Goal: Task Accomplishment & Management: Complete application form

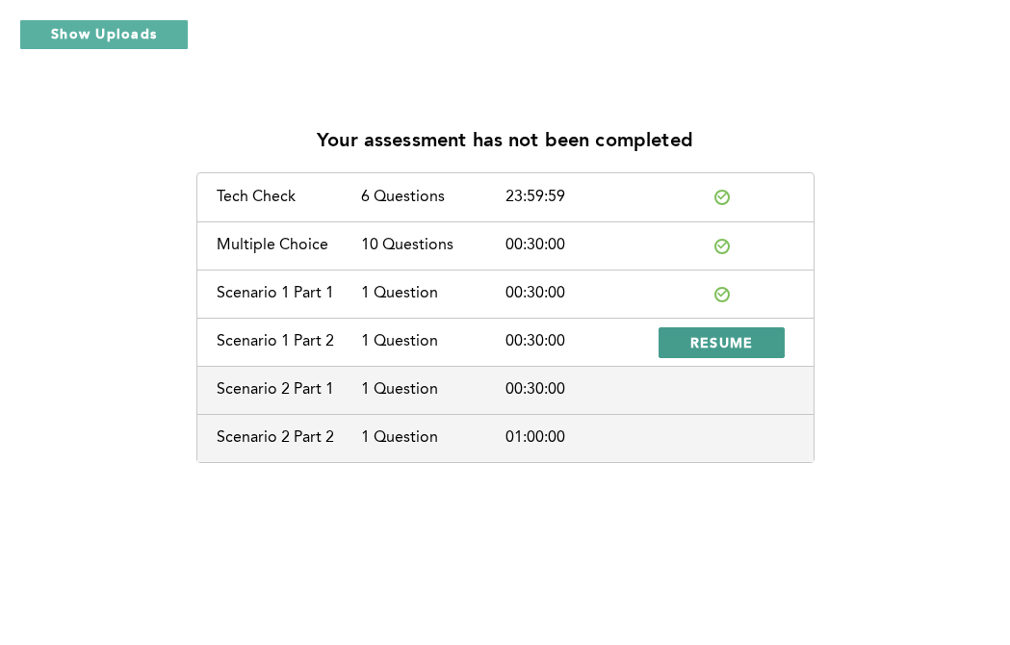
click at [746, 343] on span "RESUME" at bounding box center [723, 342] width 64 height 18
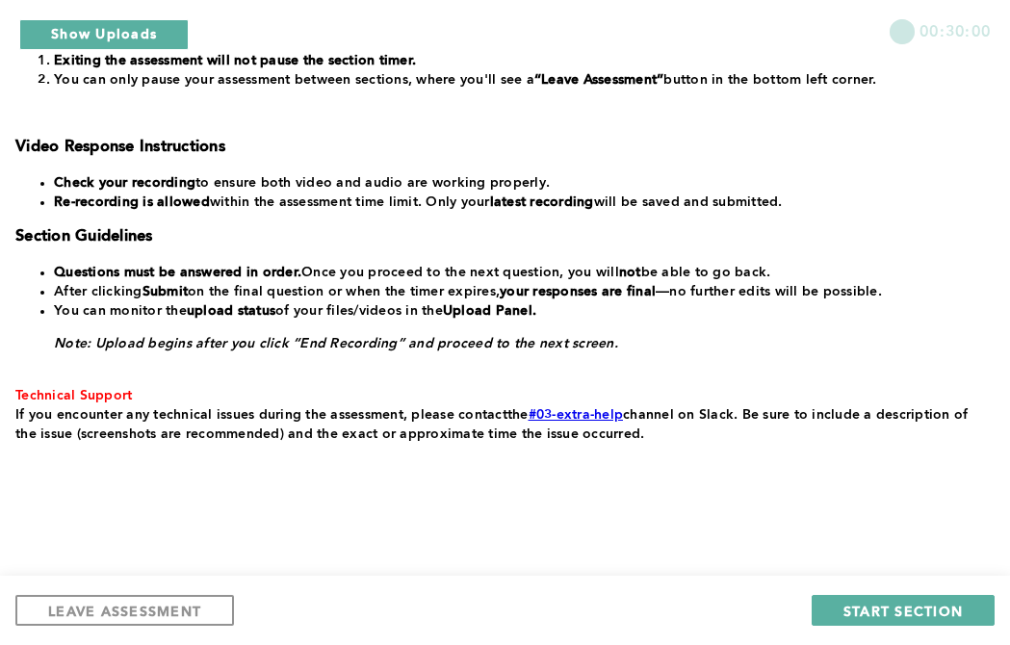
scroll to position [426, 0]
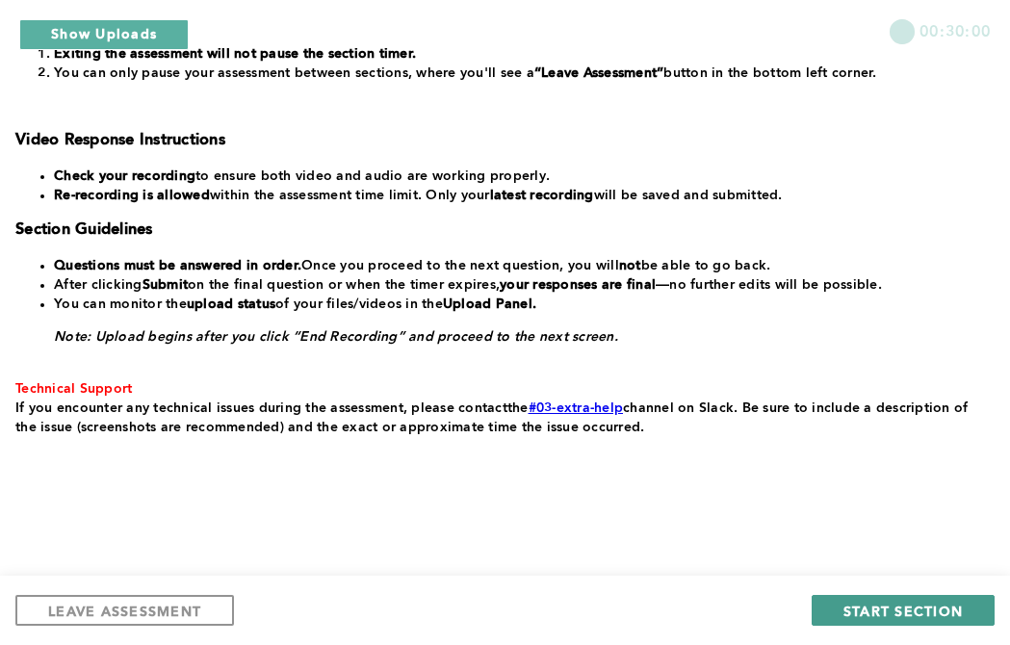
click at [899, 606] on span "START SECTION" at bounding box center [903, 611] width 119 height 18
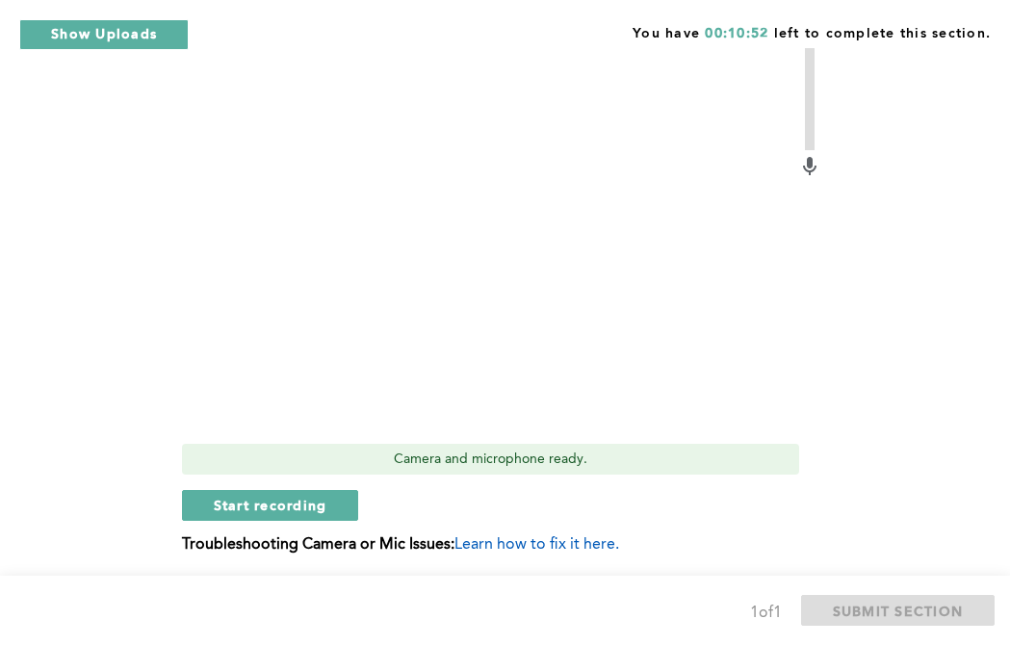
scroll to position [853, 0]
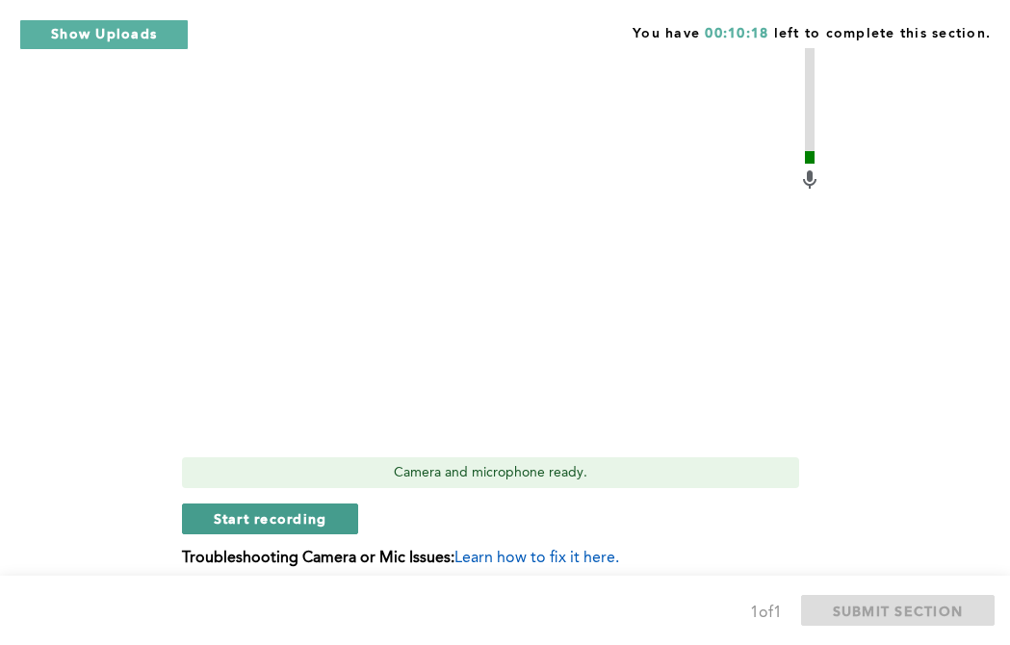
click at [311, 529] on button "Start recording" at bounding box center [270, 519] width 177 height 31
click at [301, 526] on span "Stop recording" at bounding box center [270, 518] width 113 height 18
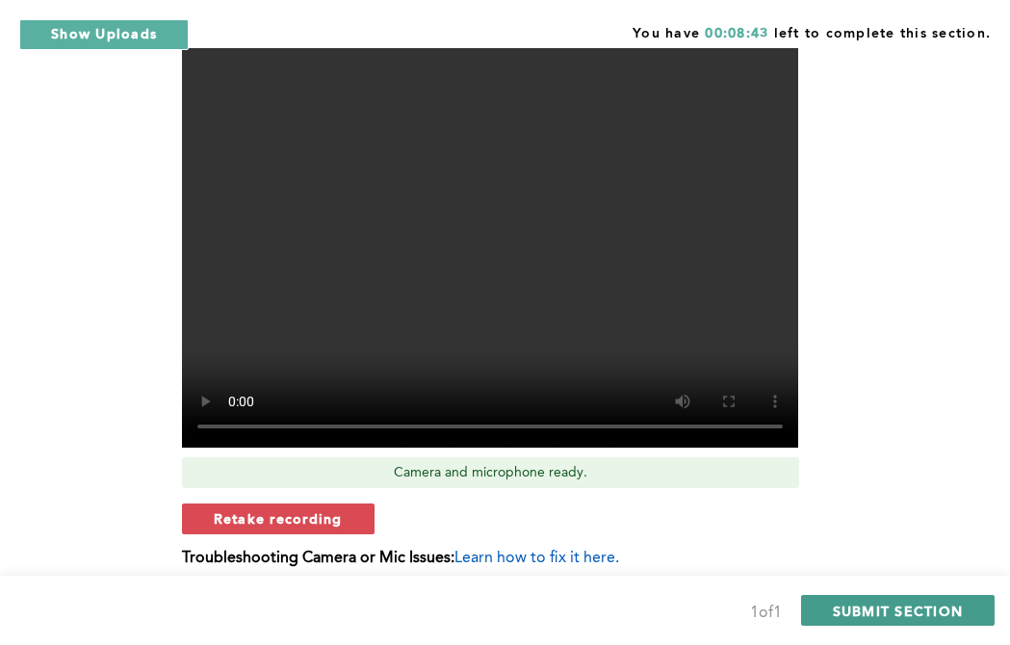
click at [910, 613] on span "SUBMIT SECTION" at bounding box center [898, 611] width 131 height 18
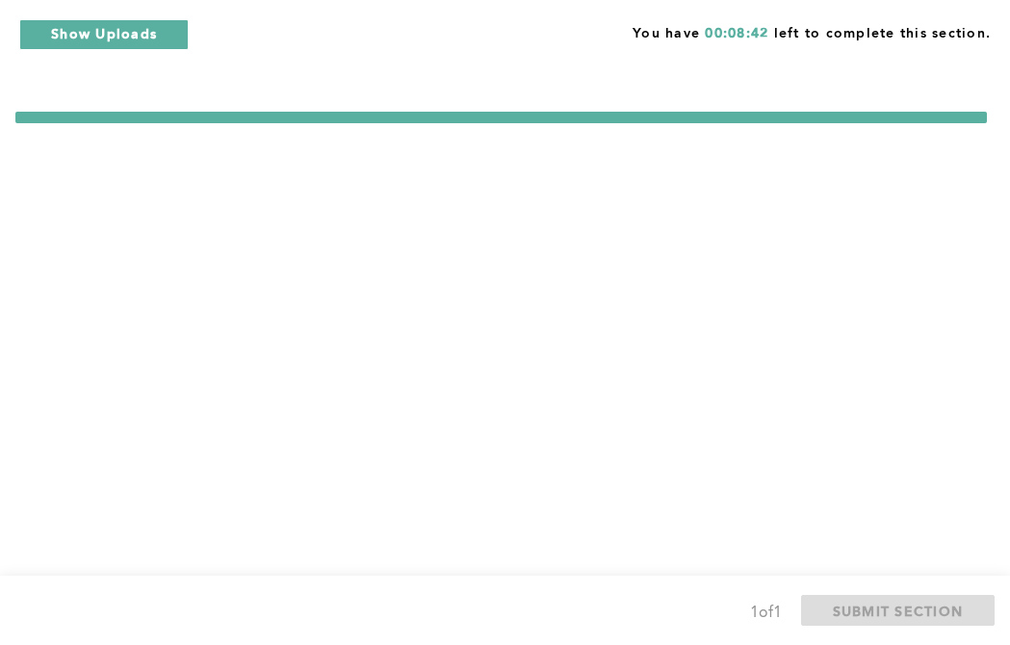
scroll to position [0, 0]
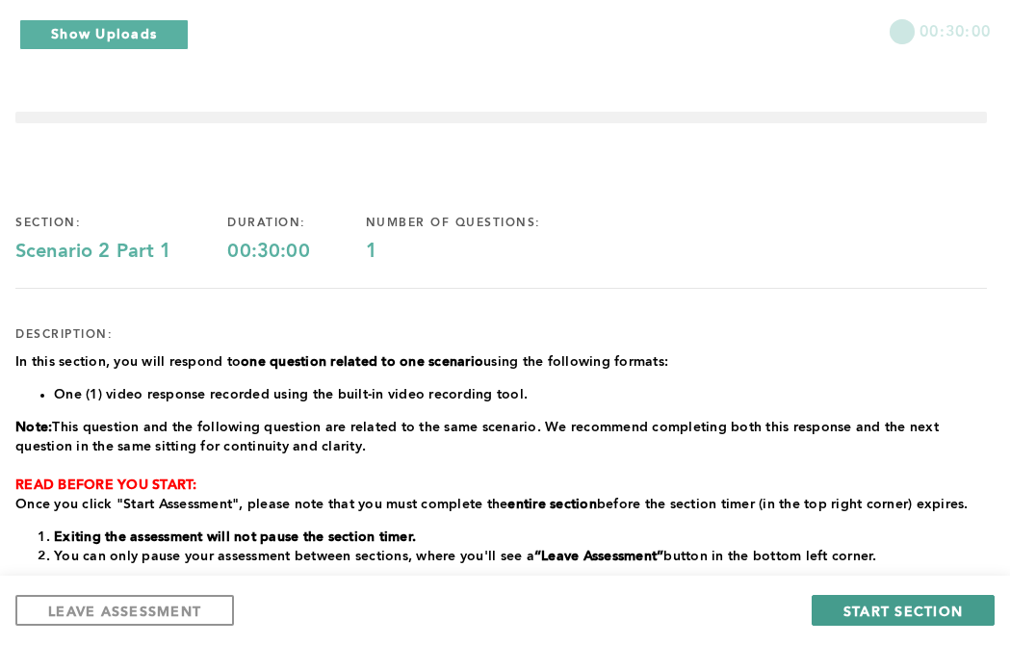
click at [905, 609] on span "START SECTION" at bounding box center [903, 611] width 119 height 18
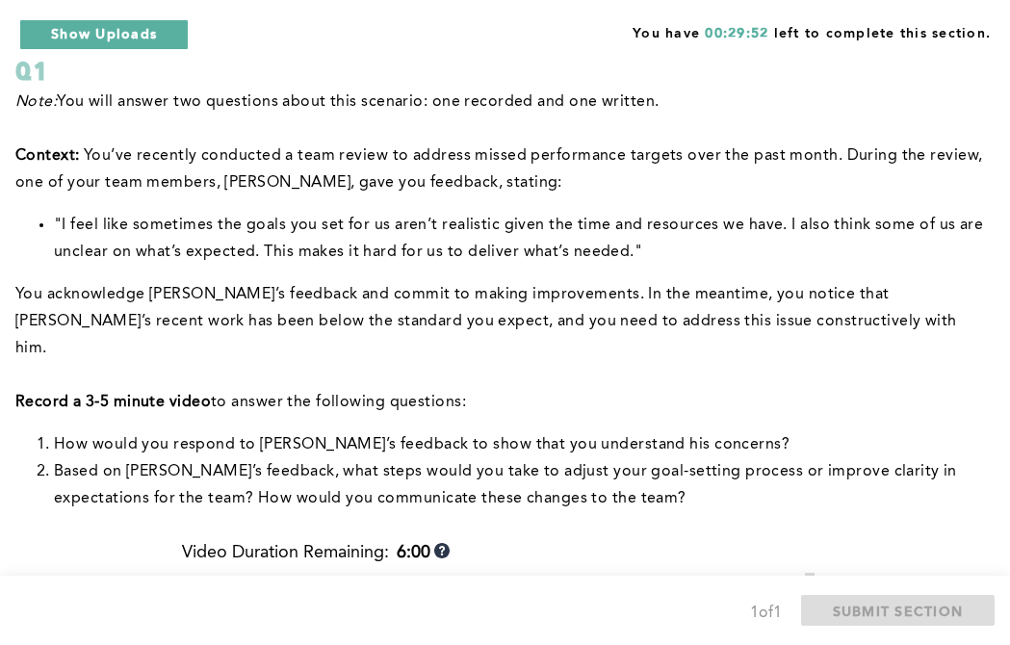
scroll to position [130, 0]
click at [882, 490] on div "Note: You will answer two questions about this scenario: one recorded and one w…" at bounding box center [501, 309] width 972 height 439
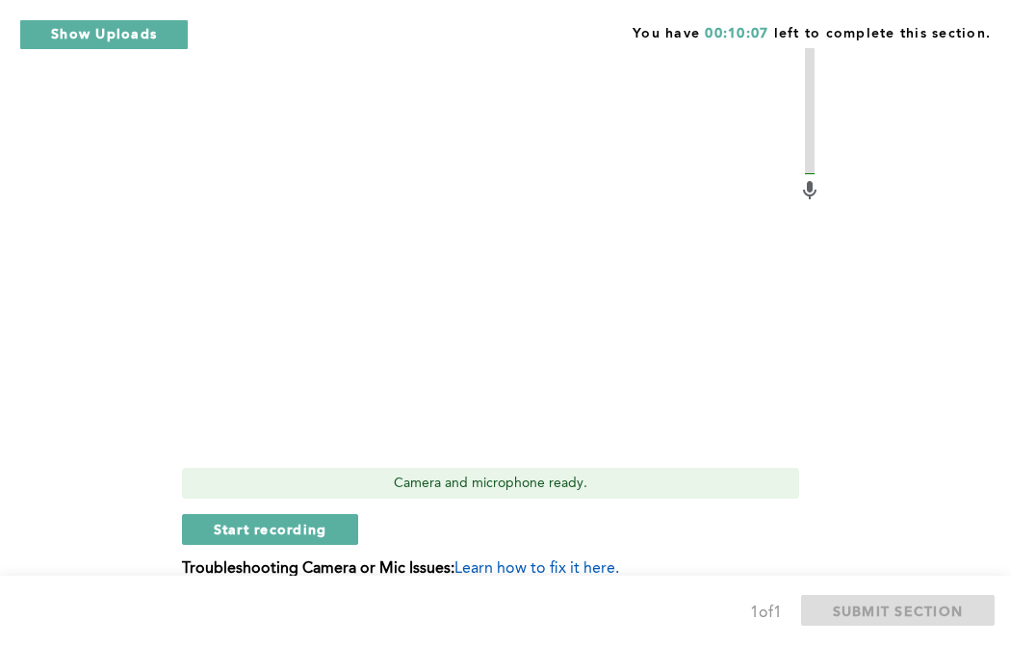
scroll to position [698, 0]
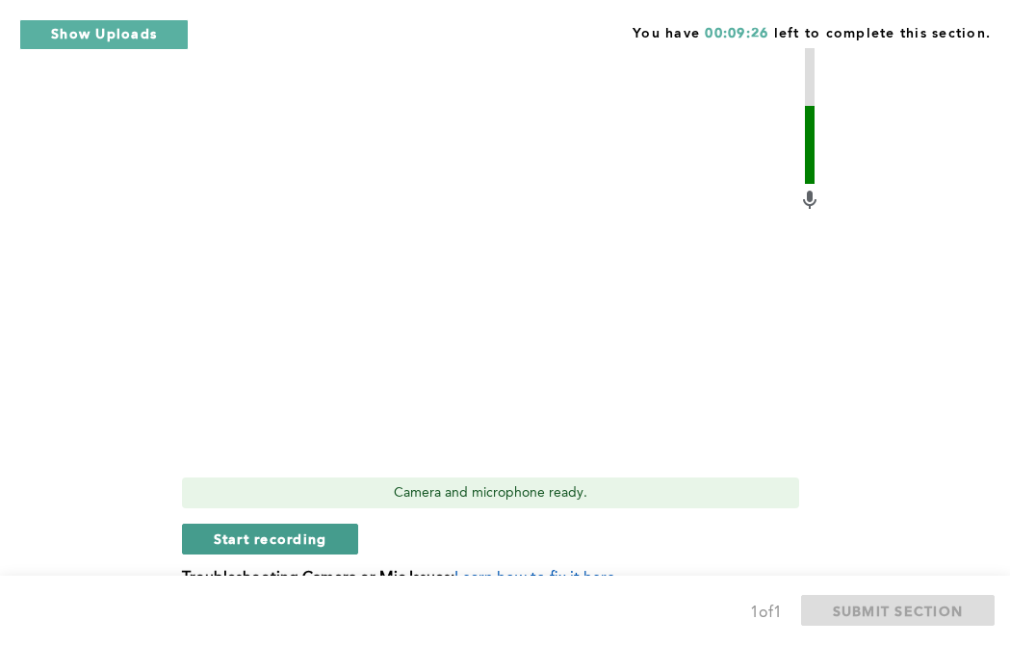
click at [316, 530] on span "Start recording" at bounding box center [271, 539] width 114 height 18
click at [313, 530] on span "Stop recording" at bounding box center [270, 539] width 113 height 18
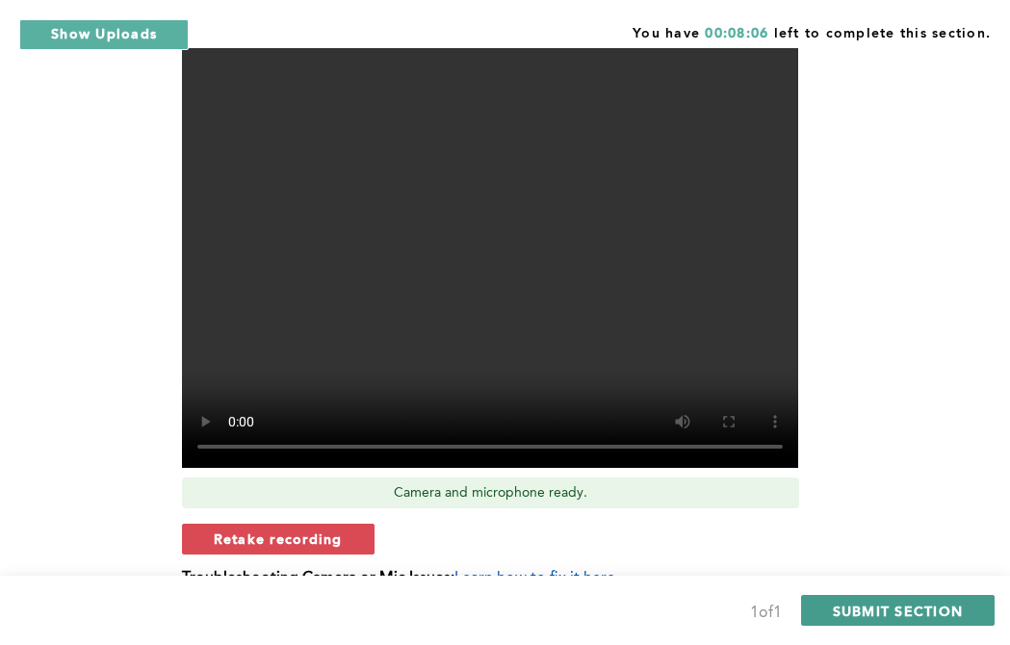
click at [890, 605] on span "SUBMIT SECTION" at bounding box center [898, 611] width 131 height 18
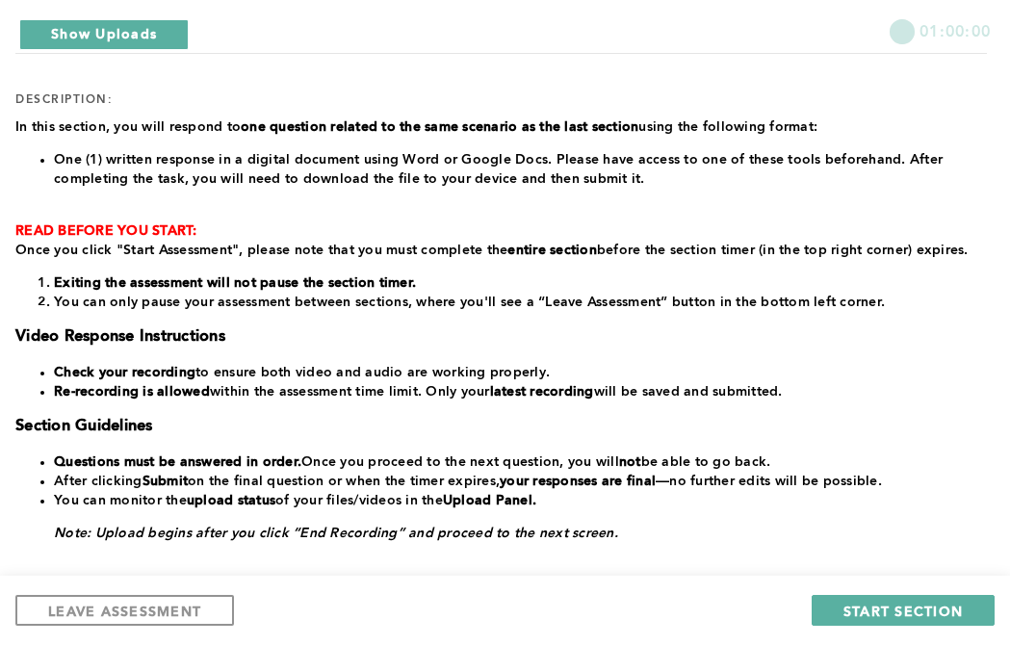
scroll to position [242, 0]
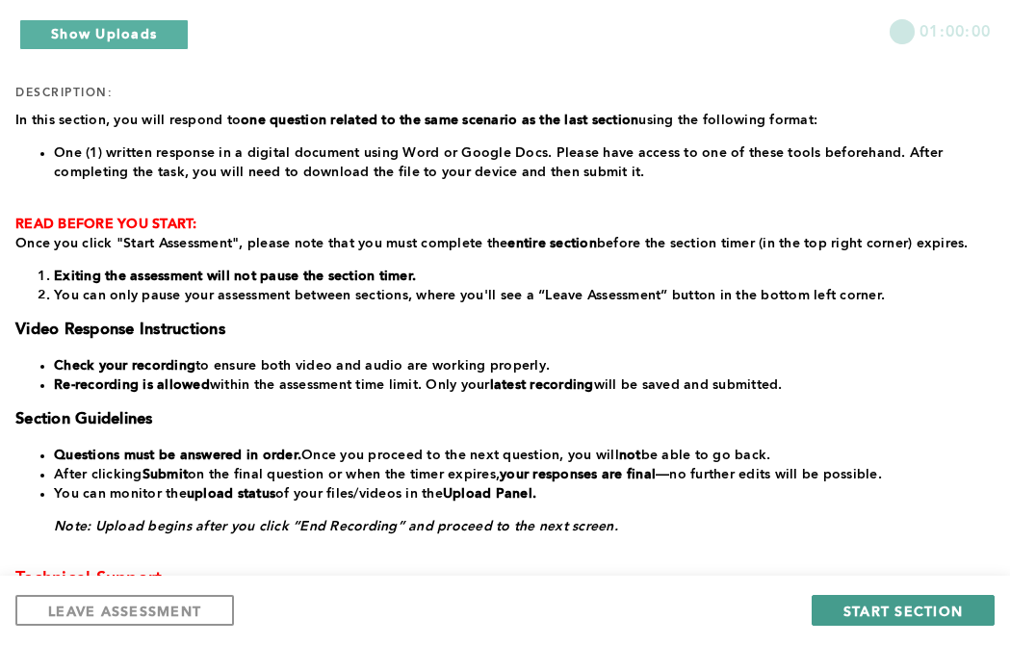
click at [889, 610] on span "START SECTION" at bounding box center [903, 611] width 119 height 18
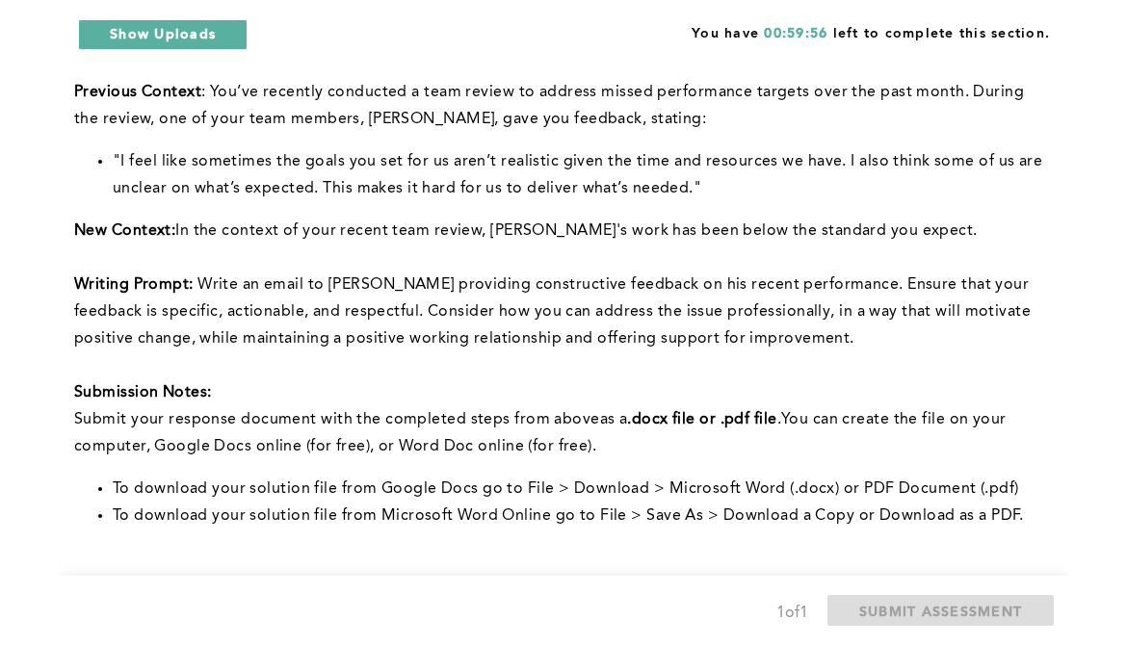
scroll to position [192, 0]
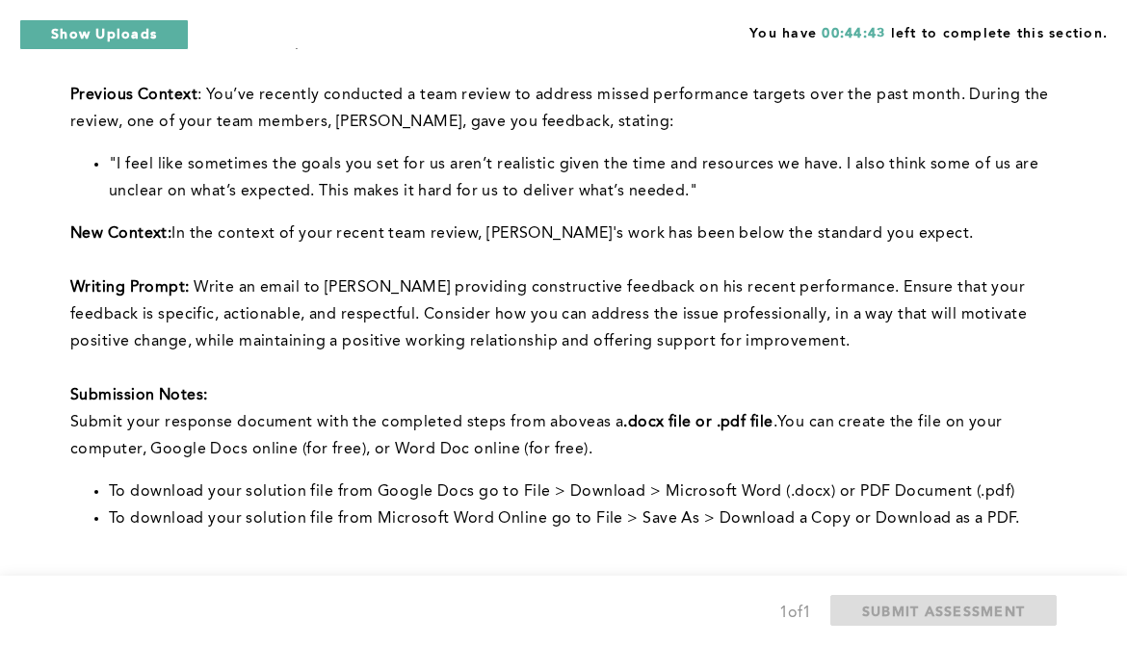
click at [694, 52] on p "This question is related to the previous." at bounding box center [559, 41] width 979 height 27
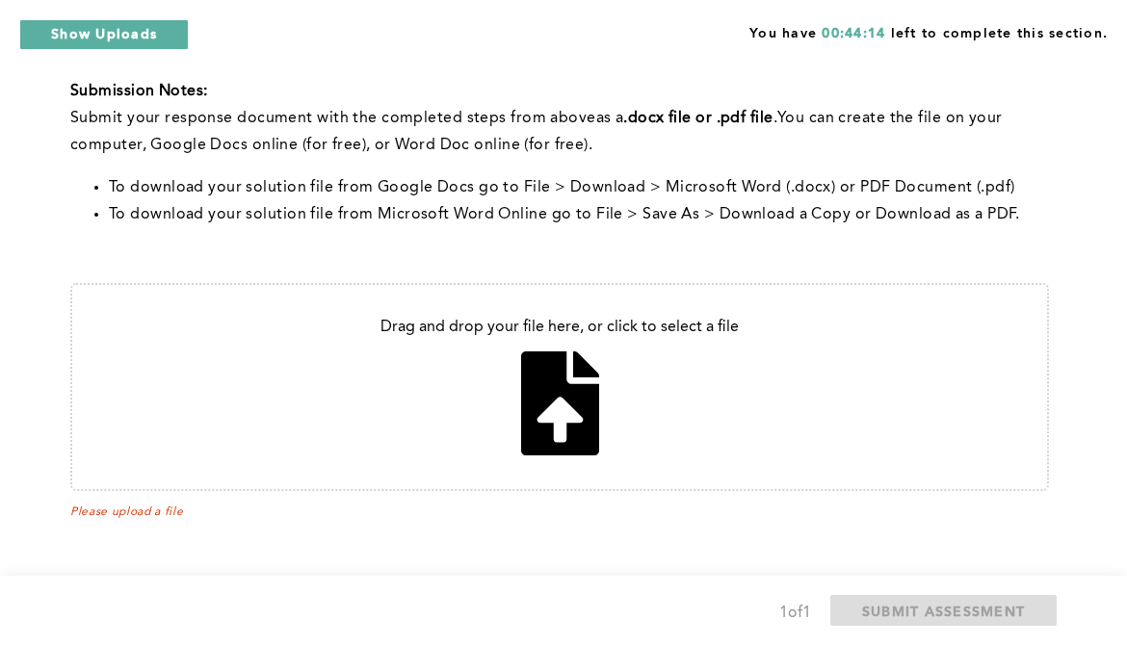
type input "C:\fakepath\[PERSON_NAME]'s feedback.pdf"
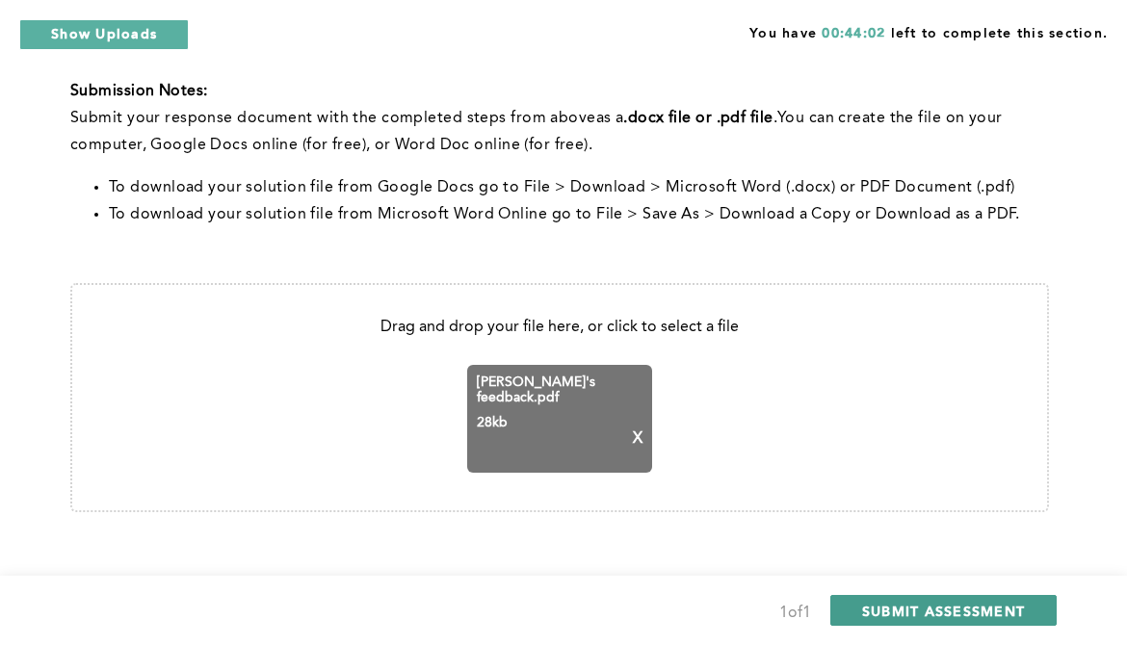
click at [926, 603] on span "SUBMIT ASSESSMENT" at bounding box center [943, 611] width 163 height 18
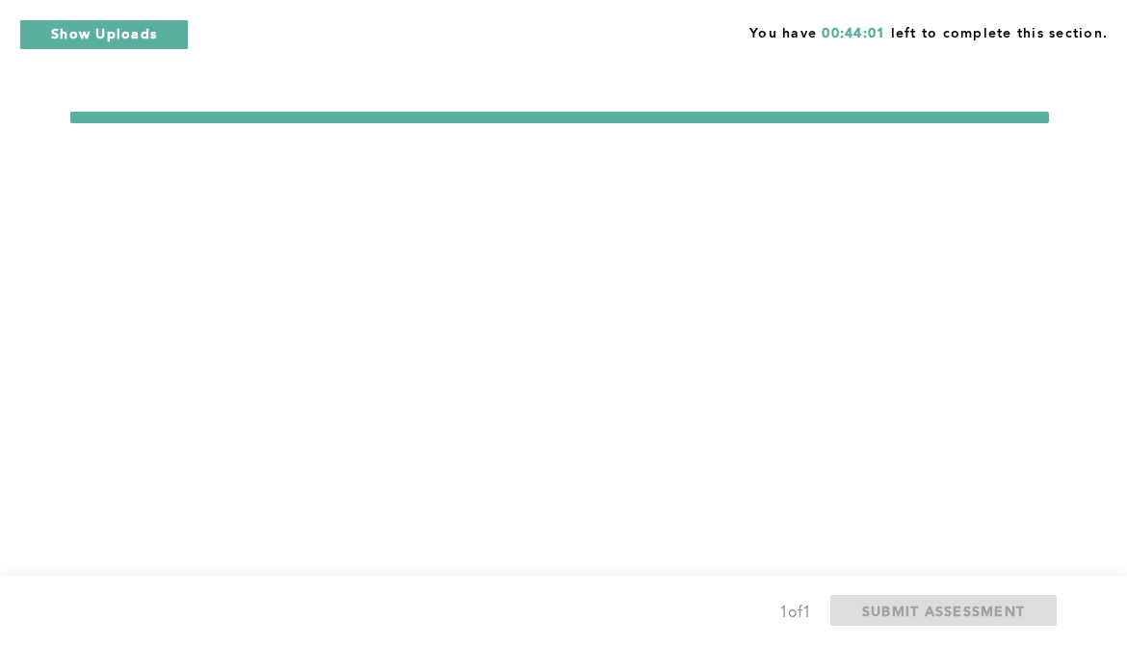
scroll to position [0, 0]
